Goal: Task Accomplishment & Management: Complete application form

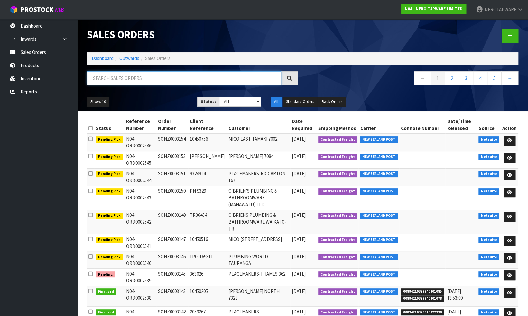
click at [147, 79] on input "text" at bounding box center [184, 78] width 194 height 14
paste input "SONZ0002960"
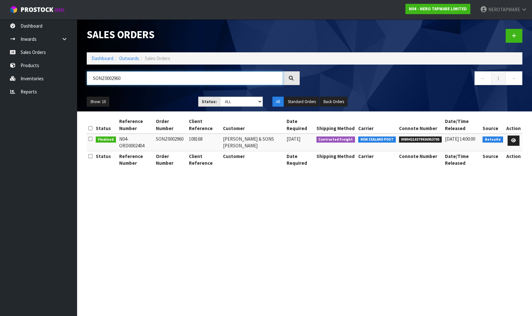
type input "SONZ0002960"
click at [418, 140] on span "00894210379936953705" at bounding box center [420, 140] width 43 height 6
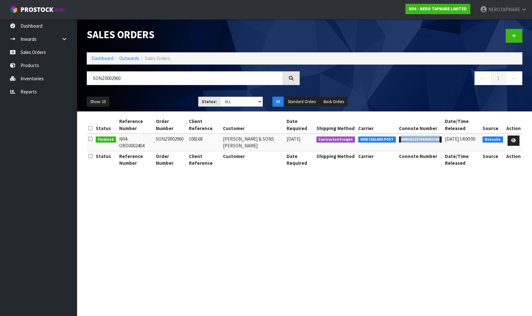
click at [418, 140] on span "00894210379936953705" at bounding box center [420, 140] width 43 height 6
copy span "00894210379936953705"
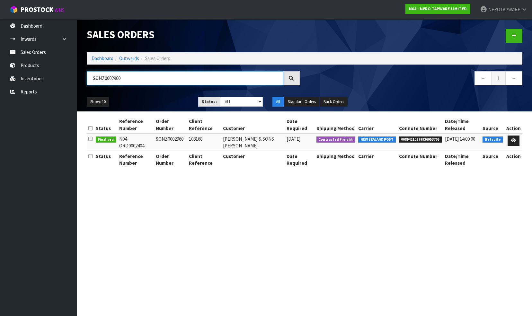
drag, startPoint x: 136, startPoint y: 77, endPoint x: 89, endPoint y: 77, distance: 46.9
click at [89, 77] on input "SONZ0002960" at bounding box center [185, 78] width 196 height 14
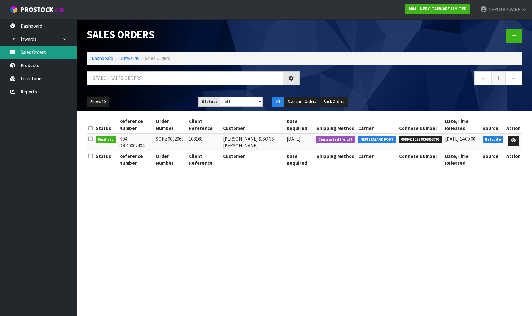
click at [42, 54] on link "Sales Orders" at bounding box center [38, 52] width 77 height 13
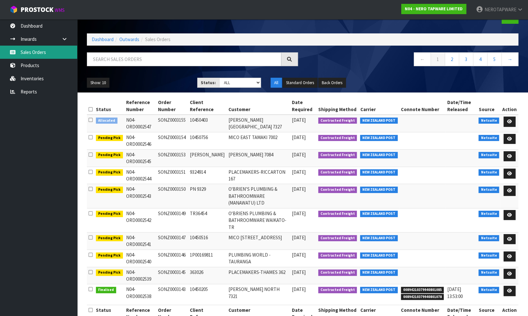
scroll to position [28, 0]
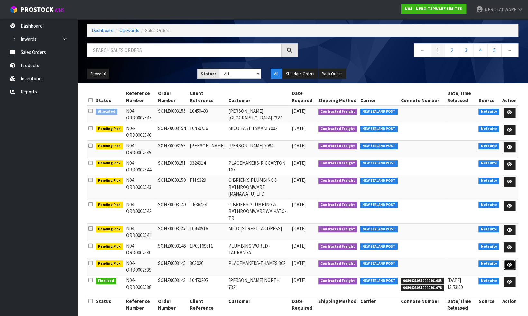
click at [508, 263] on icon at bounding box center [509, 265] width 5 height 4
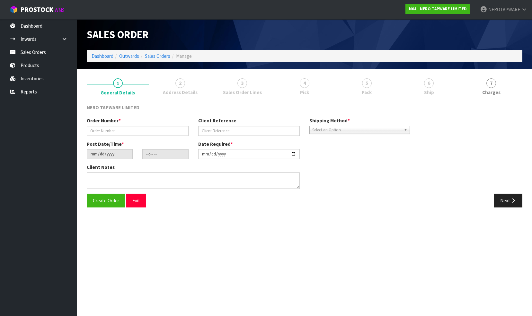
type input "SONZ0003145"
type input "363026"
type input "[DATE]"
type input "11:45:07.000"
type input "[DATE]"
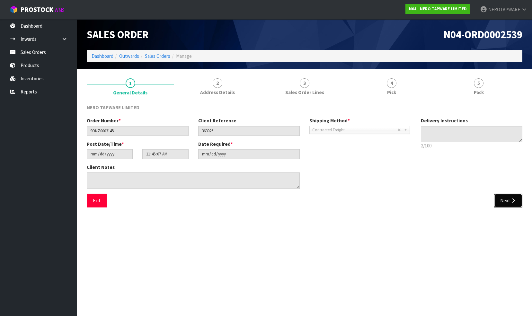
click at [506, 198] on button "Next" at bounding box center [508, 201] width 28 height 14
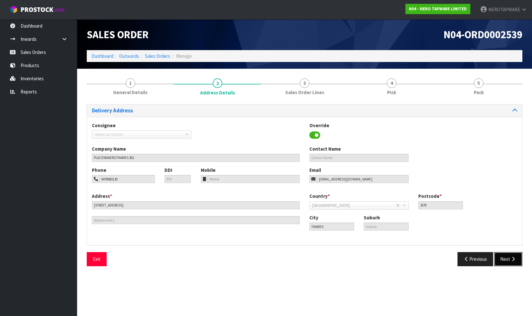
click at [508, 257] on button "Next" at bounding box center [508, 259] width 28 height 14
